Goal: Task Accomplishment & Management: Use online tool/utility

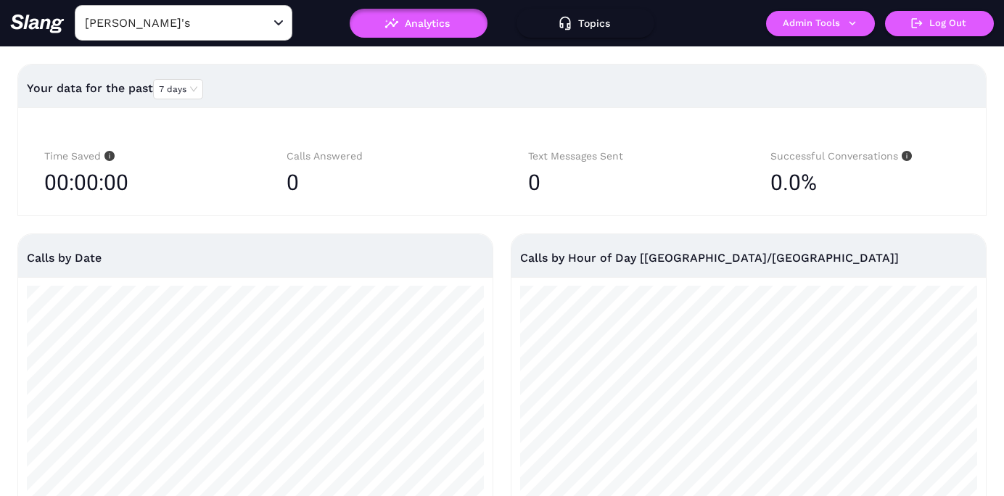
click at [191, 27] on input "[PERSON_NAME]'s" at bounding box center [161, 23] width 160 height 22
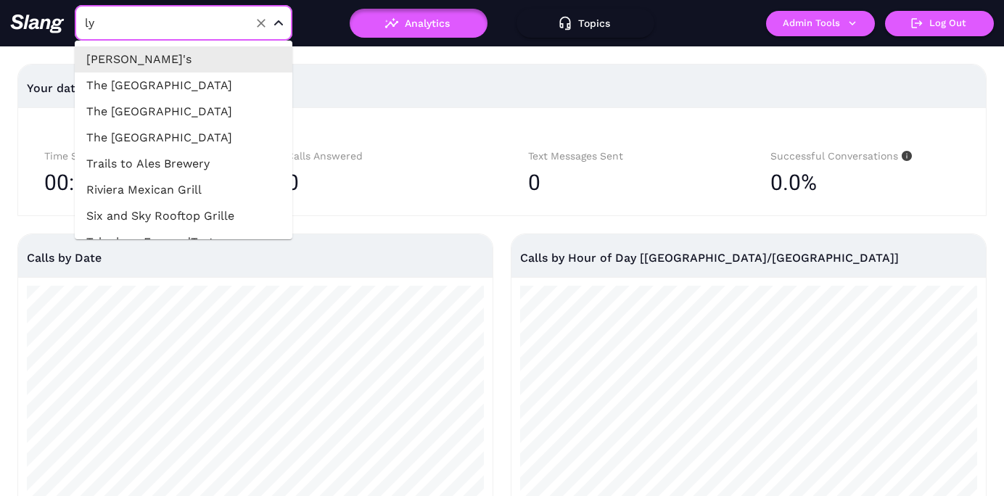
type input "lyr"
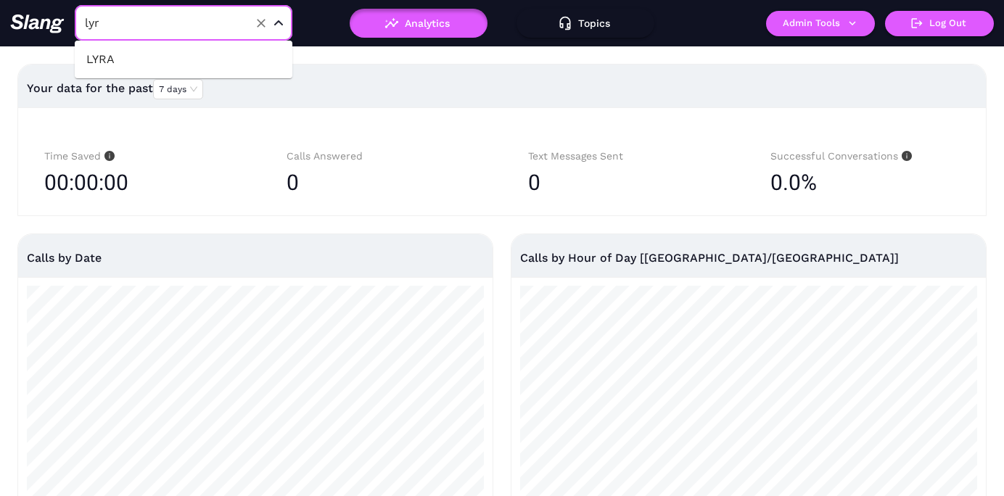
click at [150, 65] on li "LYRA" at bounding box center [184, 59] width 218 height 26
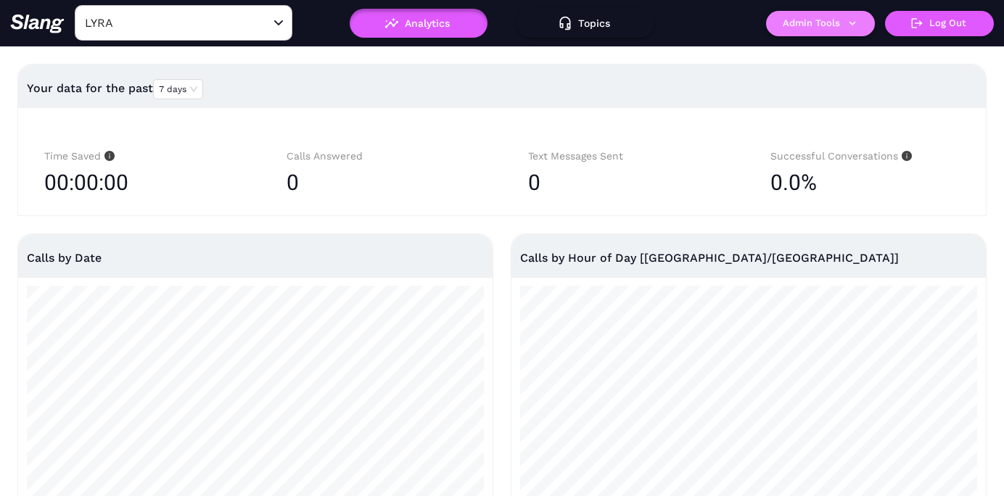
click at [807, 17] on button "Admin Tools" at bounding box center [820, 23] width 109 height 25
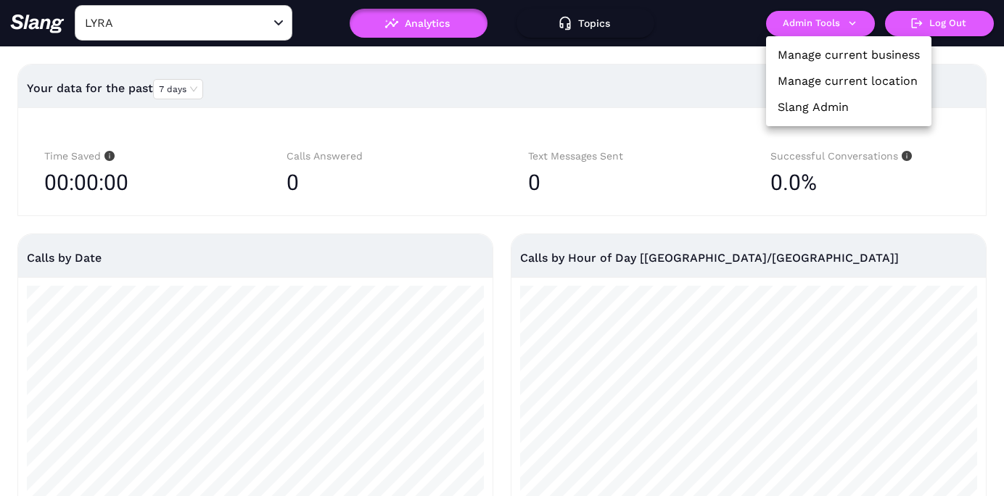
click at [806, 81] on link "Manage current location" at bounding box center [848, 81] width 140 height 17
